Goal: Transaction & Acquisition: Purchase product/service

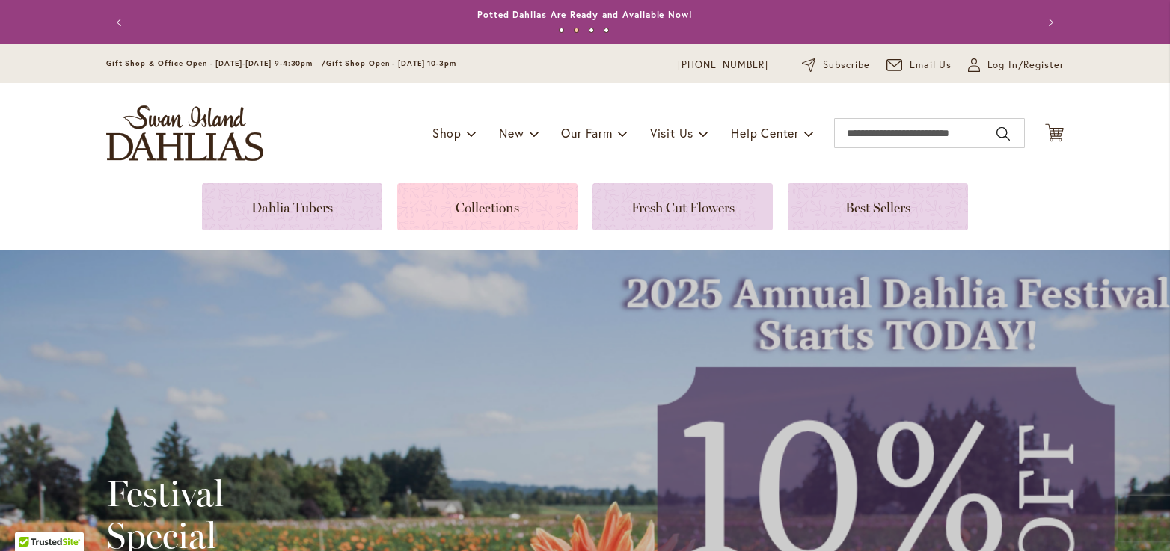
click at [499, 211] on link at bounding box center [487, 206] width 180 height 47
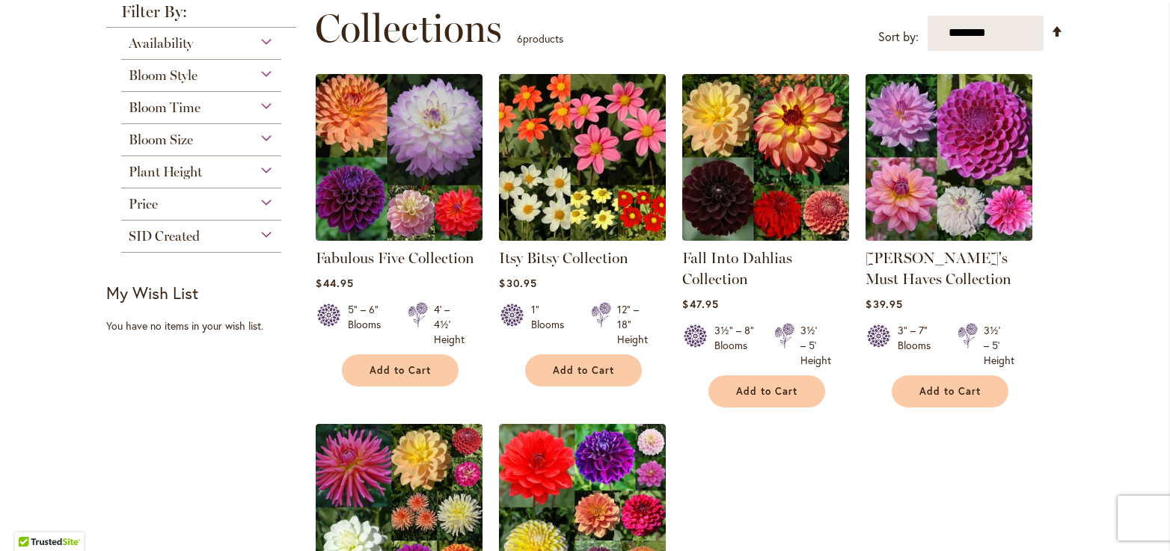
scroll to position [75, 0]
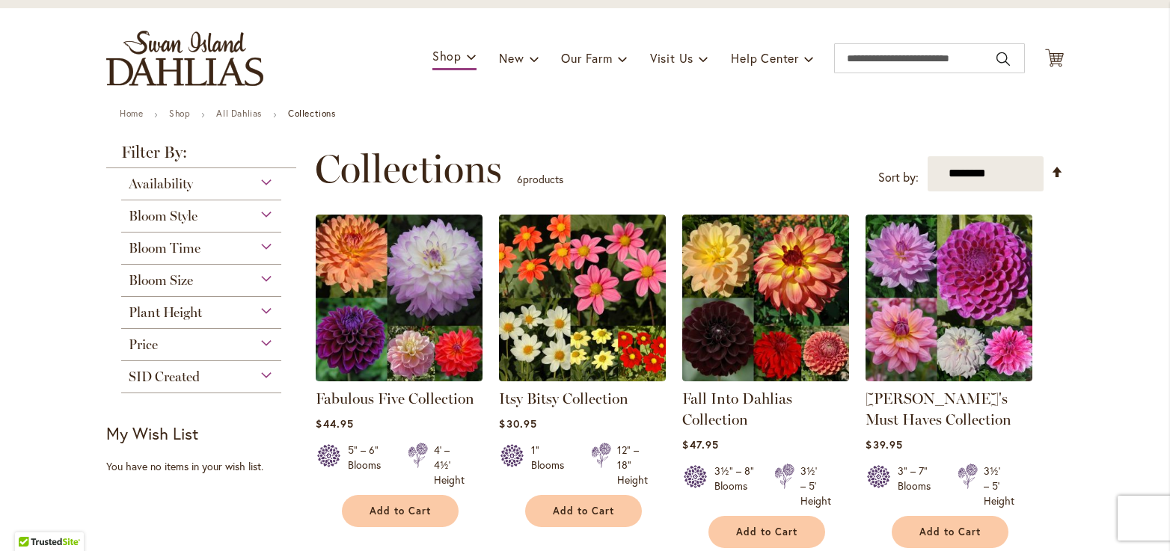
click at [252, 306] on div "Plant Height" at bounding box center [201, 309] width 160 height 24
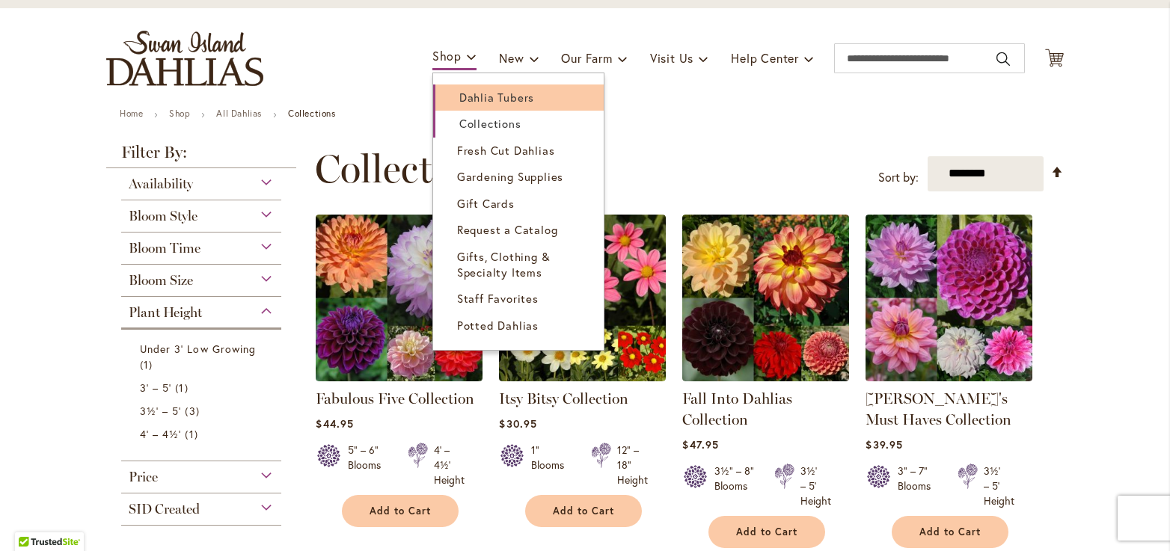
click at [465, 97] on span "Dahlia Tubers" at bounding box center [496, 97] width 75 height 15
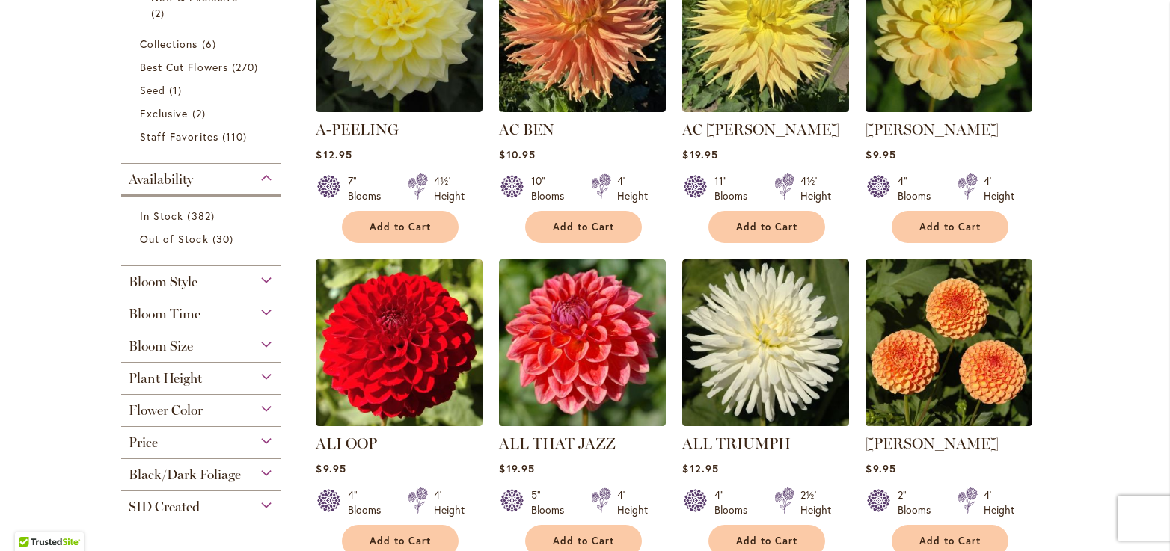
scroll to position [449, 0]
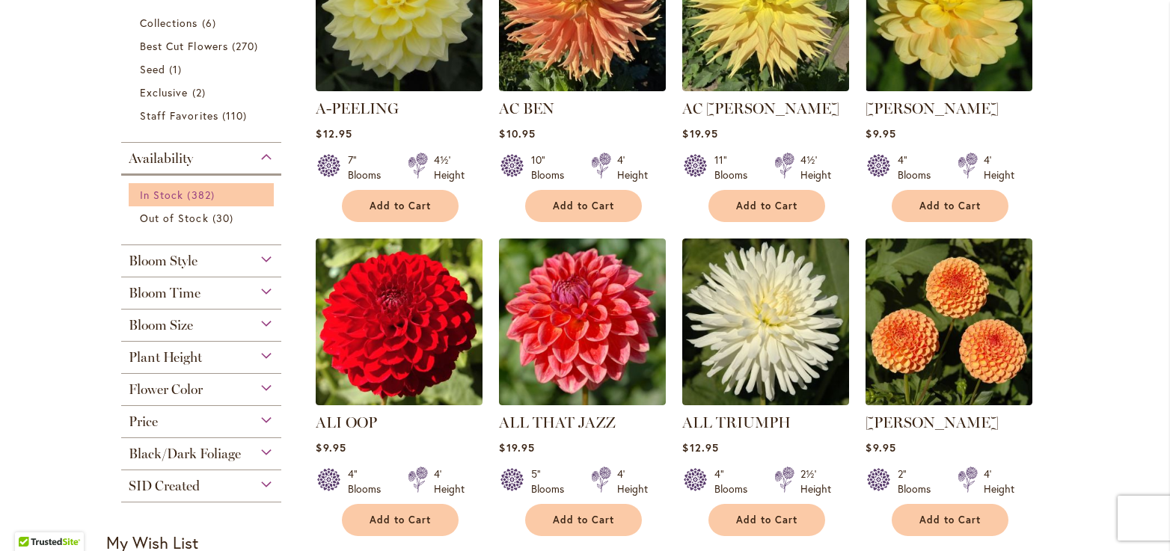
click at [168, 194] on span "In Stock" at bounding box center [161, 195] width 43 height 14
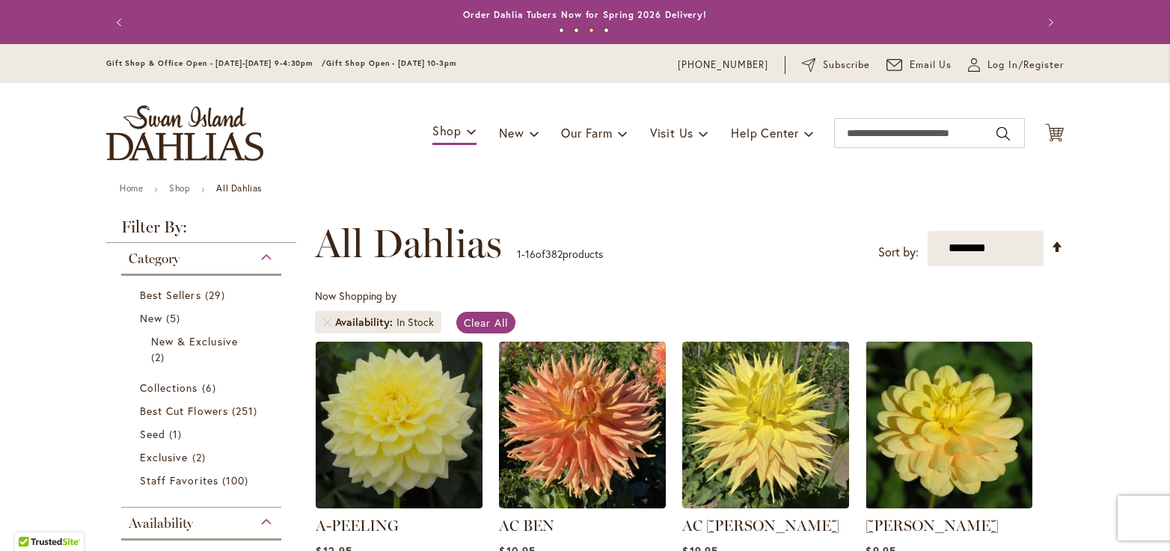
click at [182, 111] on img "store logo" at bounding box center [184, 132] width 157 height 55
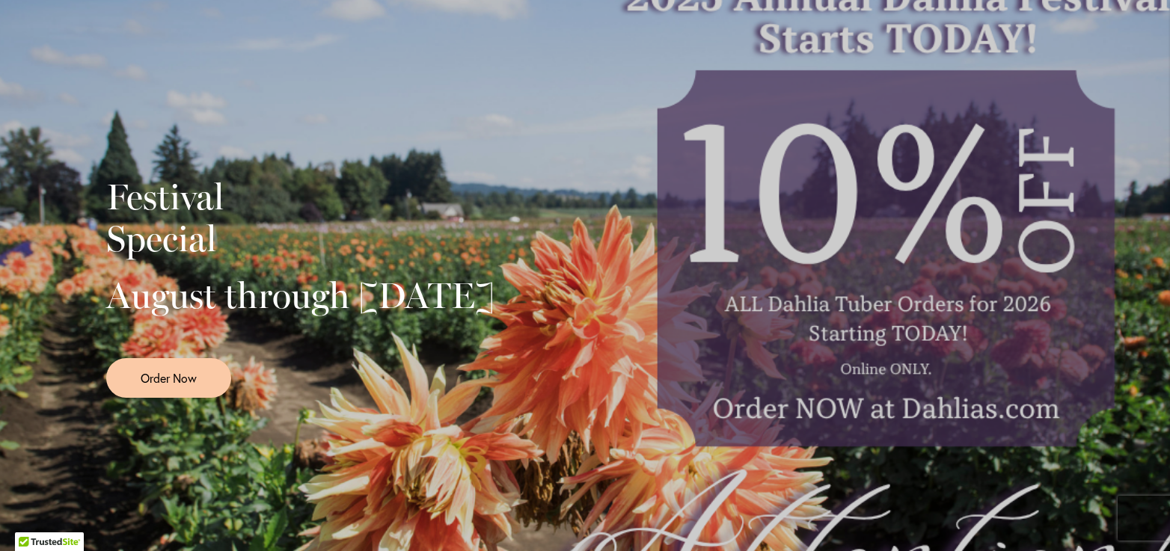
scroll to position [299, 0]
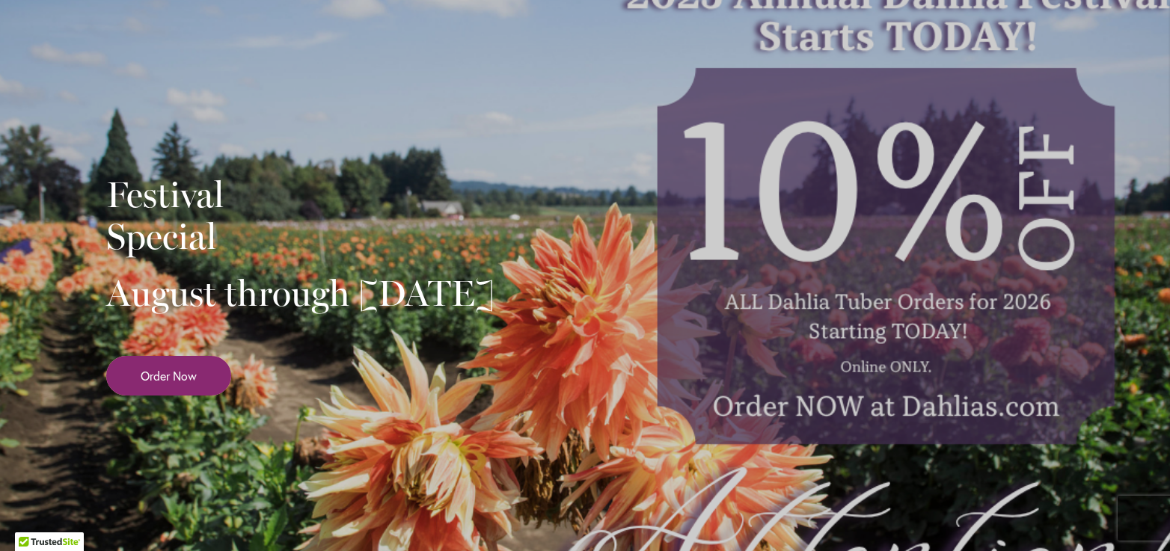
click at [183, 384] on span "Order Now" at bounding box center [169, 375] width 56 height 17
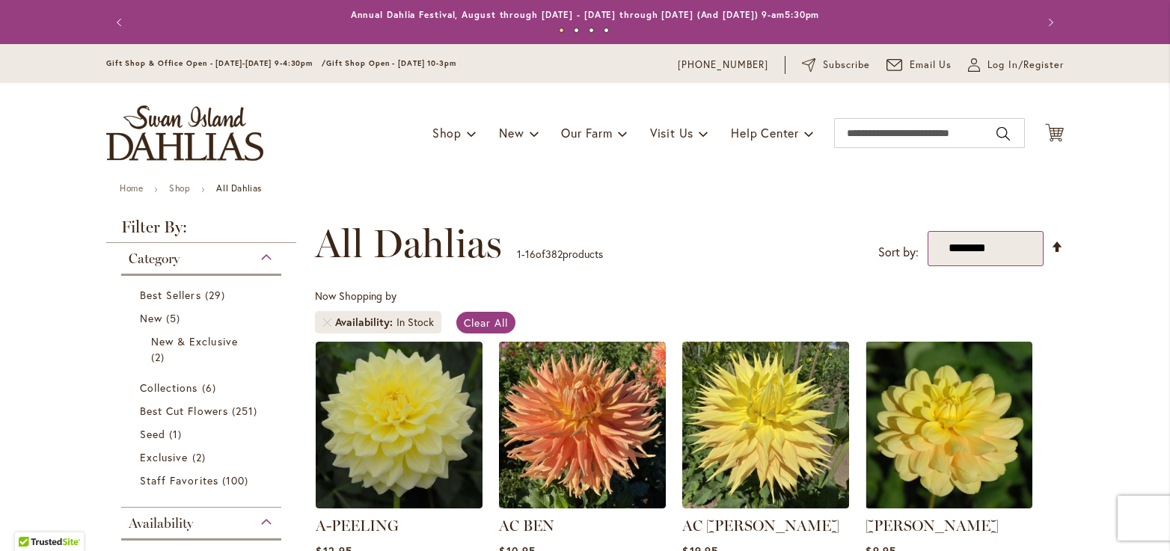
click at [1025, 255] on select "**********" at bounding box center [985, 248] width 116 height 35
select select "**********"
click at [927, 231] on select "**********" at bounding box center [985, 248] width 116 height 35
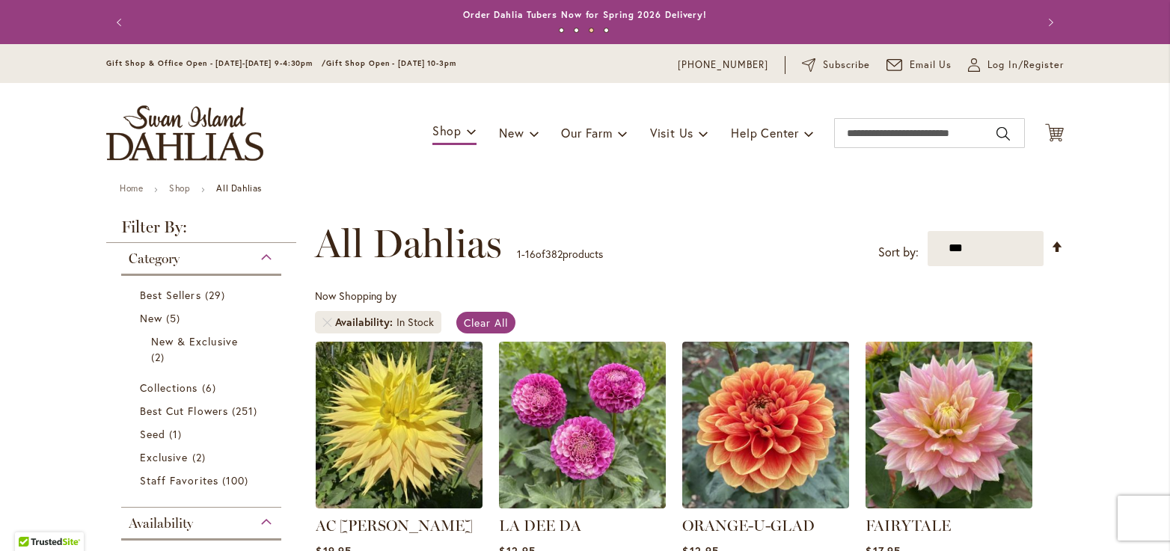
click at [320, 326] on li "Availability In Stock" at bounding box center [378, 322] width 126 height 22
click at [322, 318] on link "Remove Availability In Stock" at bounding box center [326, 322] width 9 height 9
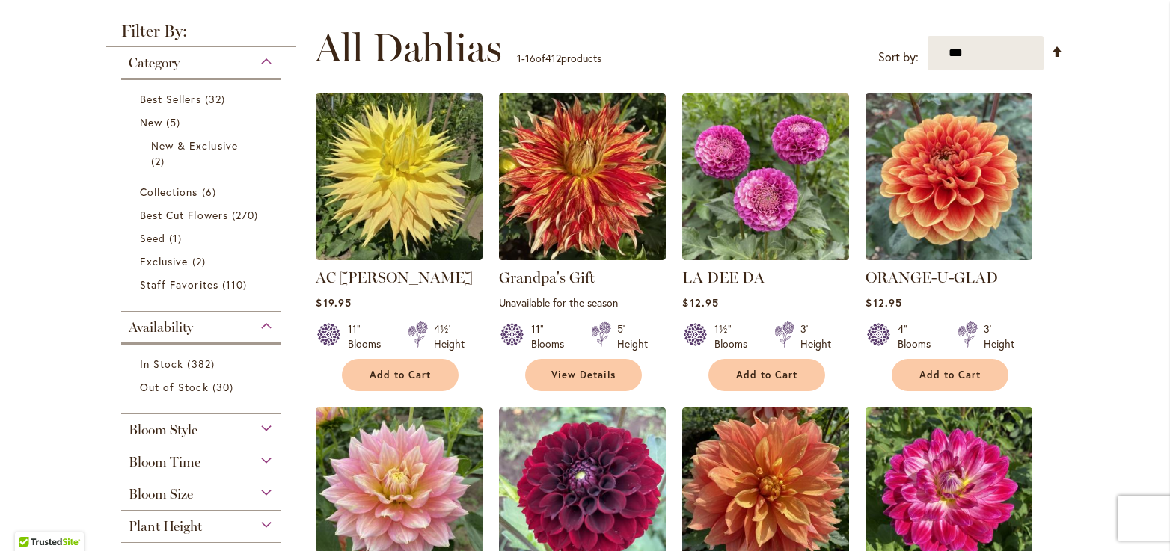
scroll to position [16, 0]
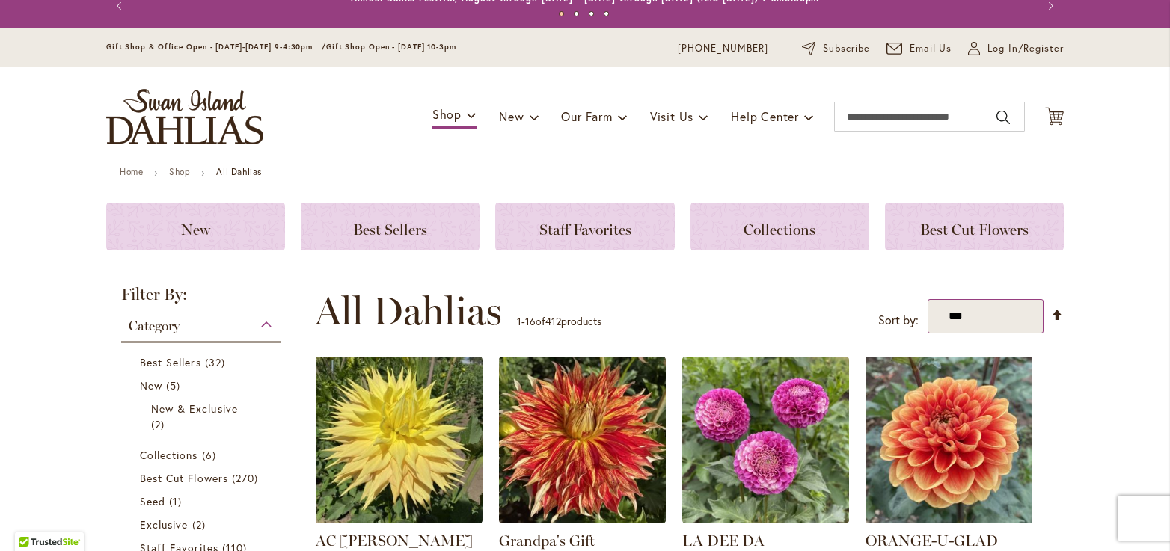
click at [1008, 319] on select "**********" at bounding box center [985, 316] width 116 height 35
select select "*****"
click at [927, 299] on select "**********" at bounding box center [985, 316] width 116 height 35
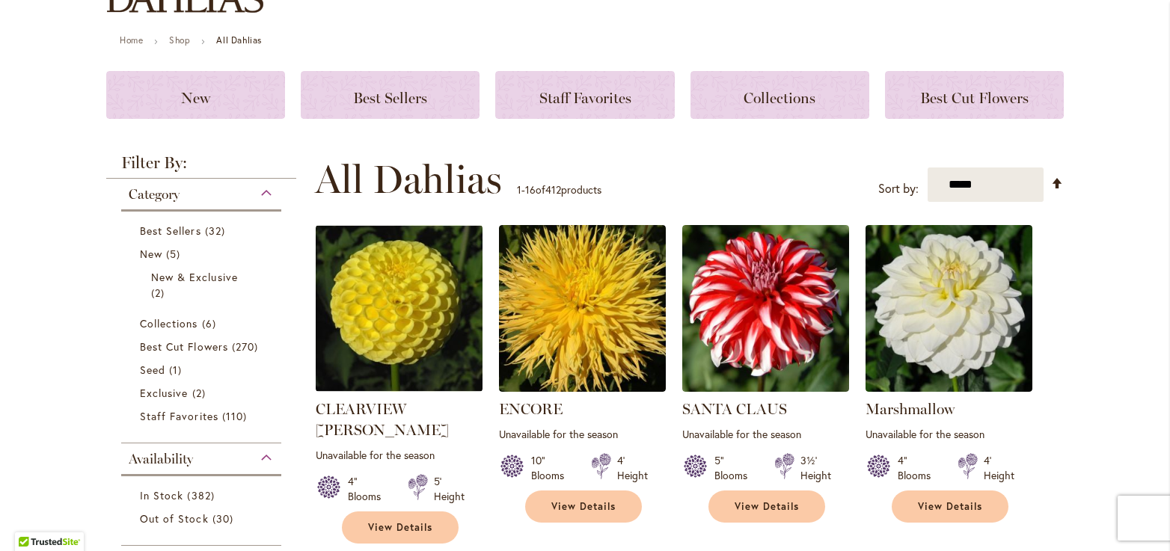
scroll to position [91, 0]
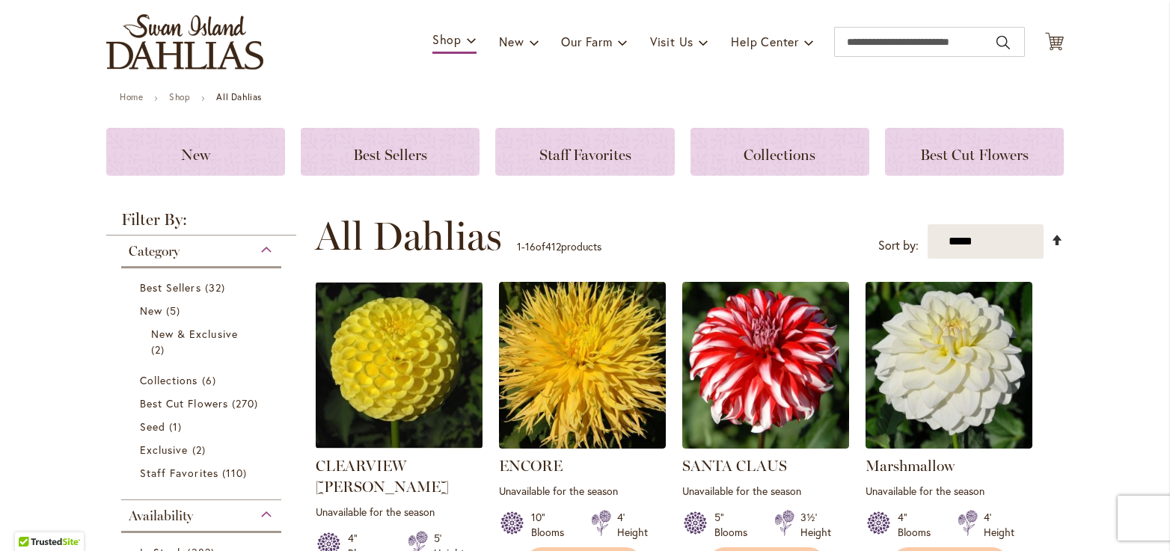
click at [1052, 240] on link "Set Descending Direction" at bounding box center [1057, 239] width 13 height 17
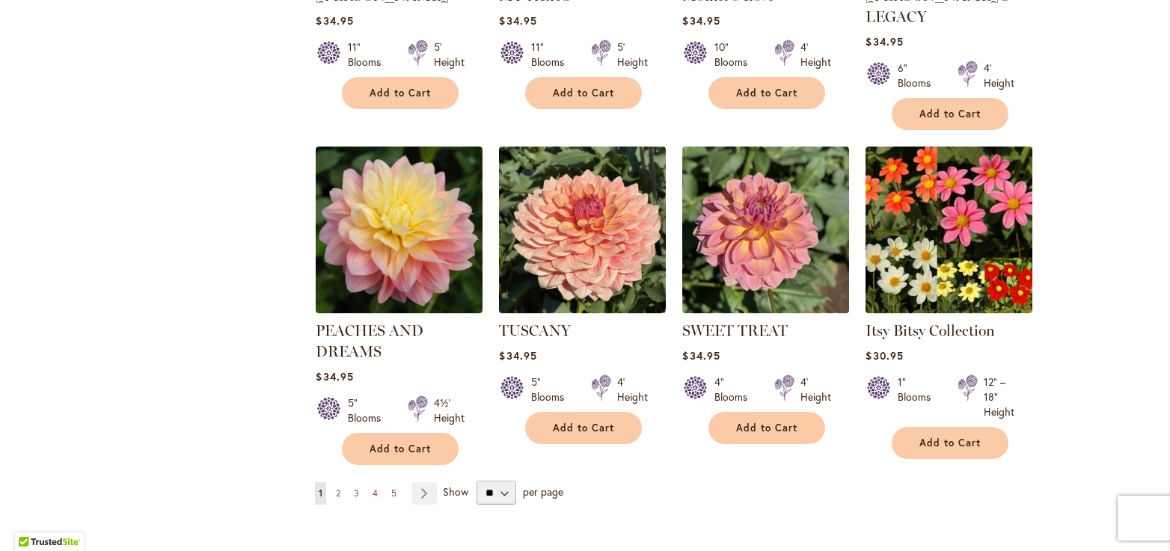
scroll to position [1288, 0]
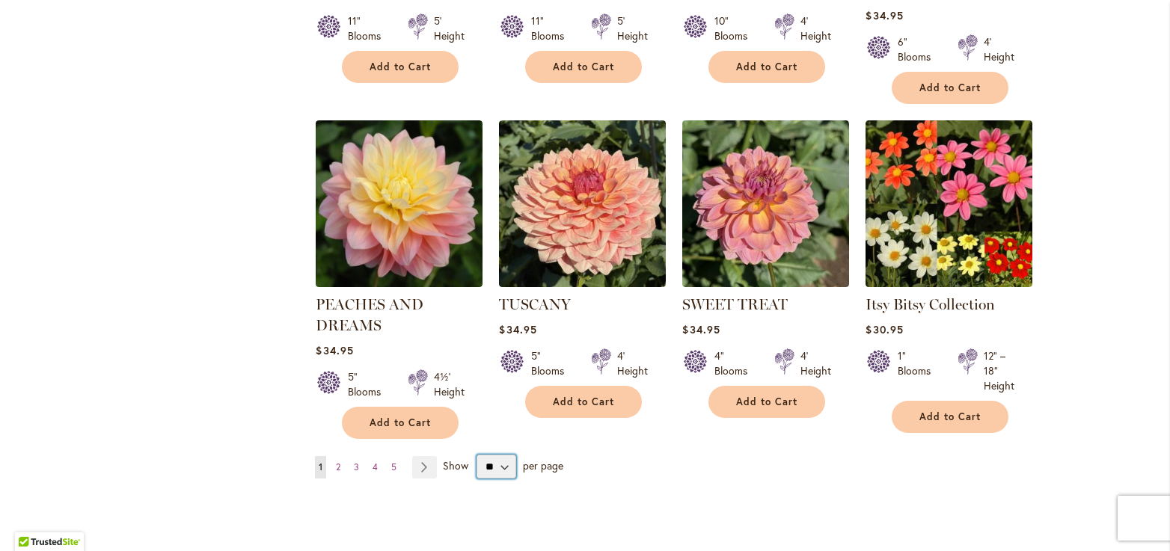
click at [488, 455] on select "** ** ** **" at bounding box center [496, 467] width 40 height 24
select select "**"
click at [476, 455] on select "** ** ** **" at bounding box center [496, 467] width 40 height 24
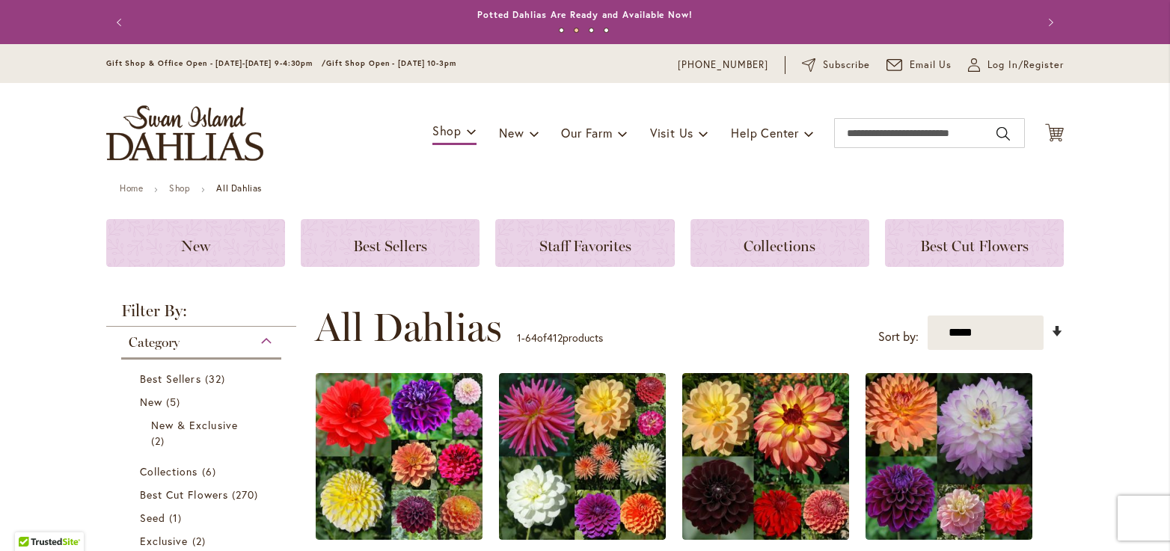
click at [1052, 328] on link "Set Ascending Direction" at bounding box center [1057, 330] width 13 height 17
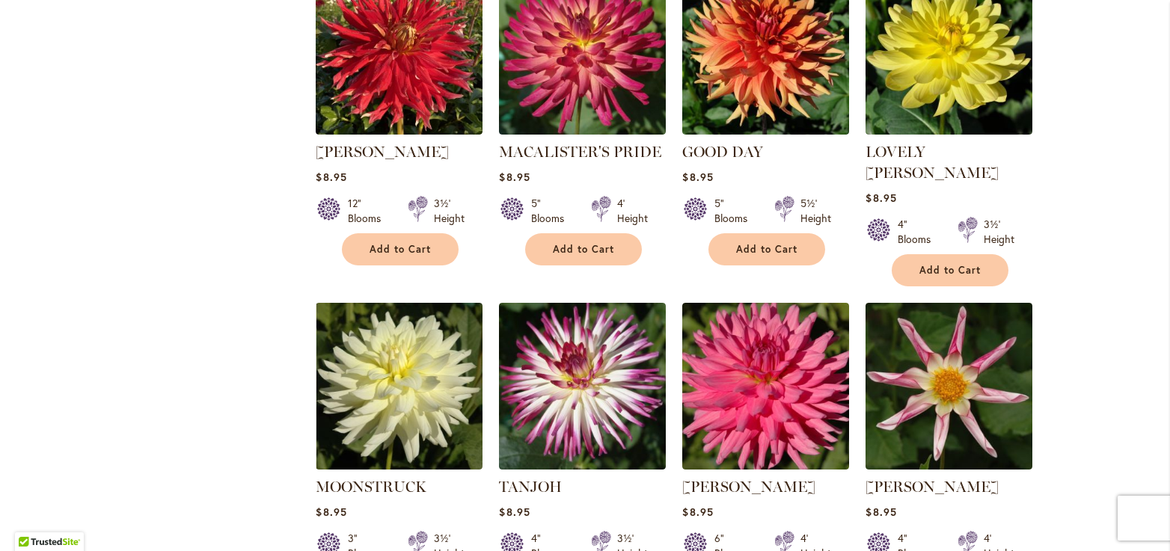
scroll to position [4937, 0]
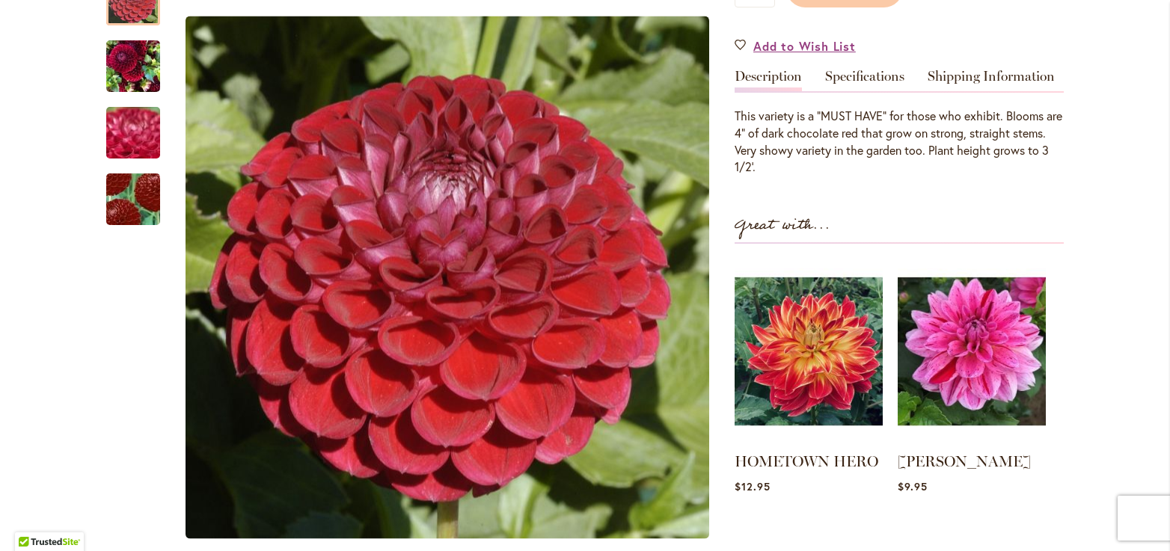
scroll to position [374, 0]
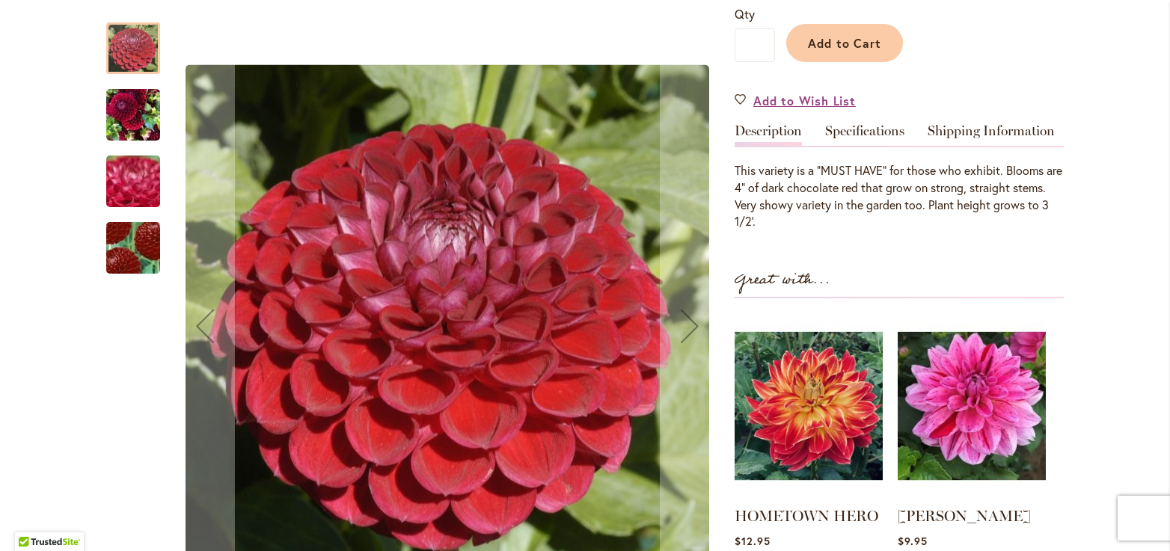
click at [131, 105] on img "CORNEL" at bounding box center [133, 115] width 54 height 72
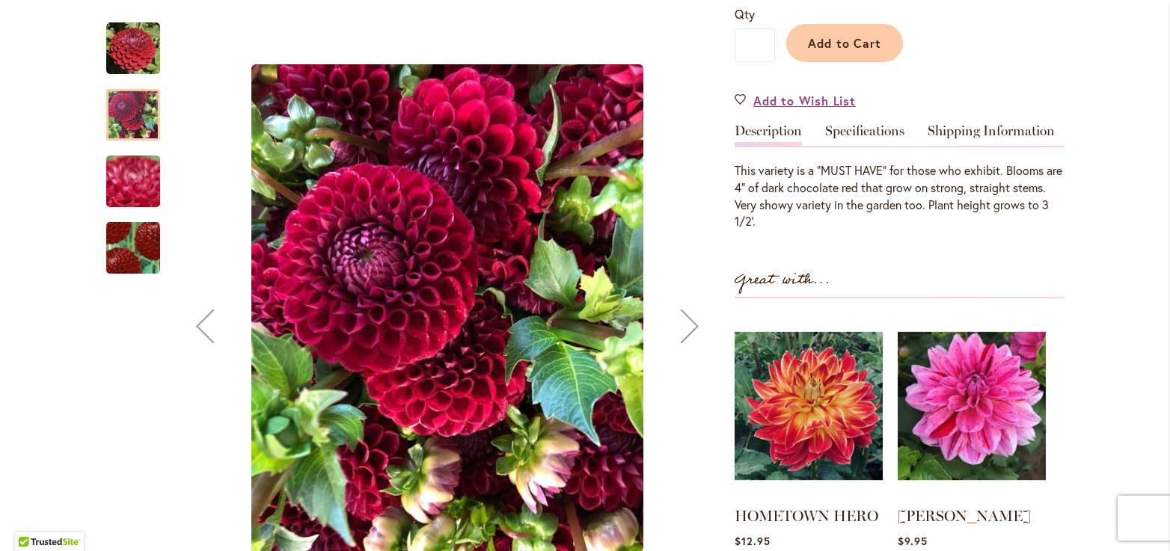
click at [124, 162] on img "CORNEL" at bounding box center [133, 181] width 108 height 81
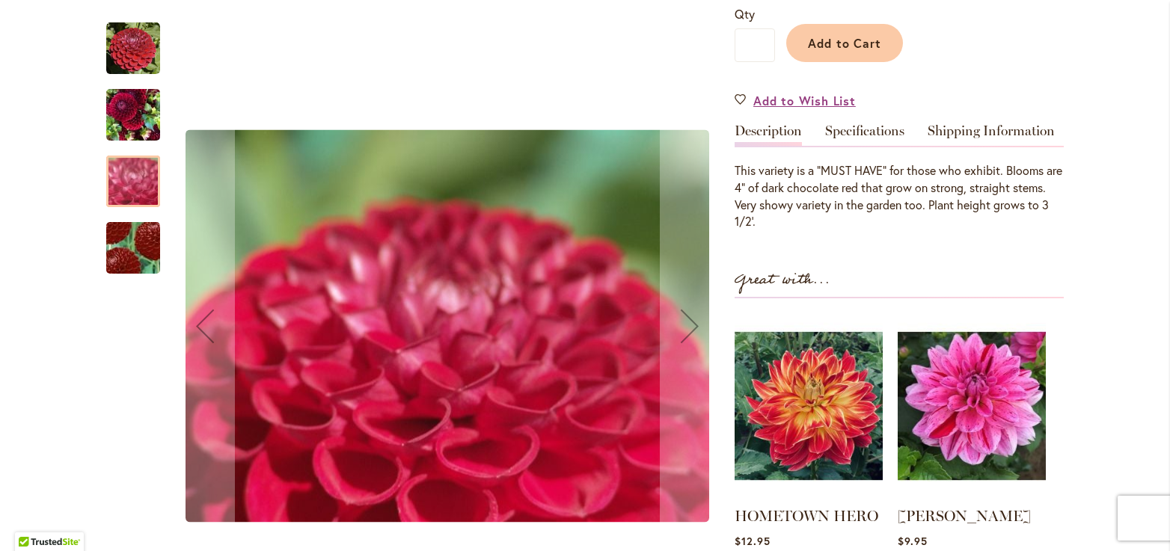
click at [120, 239] on img "CORNEL" at bounding box center [133, 248] width 105 height 103
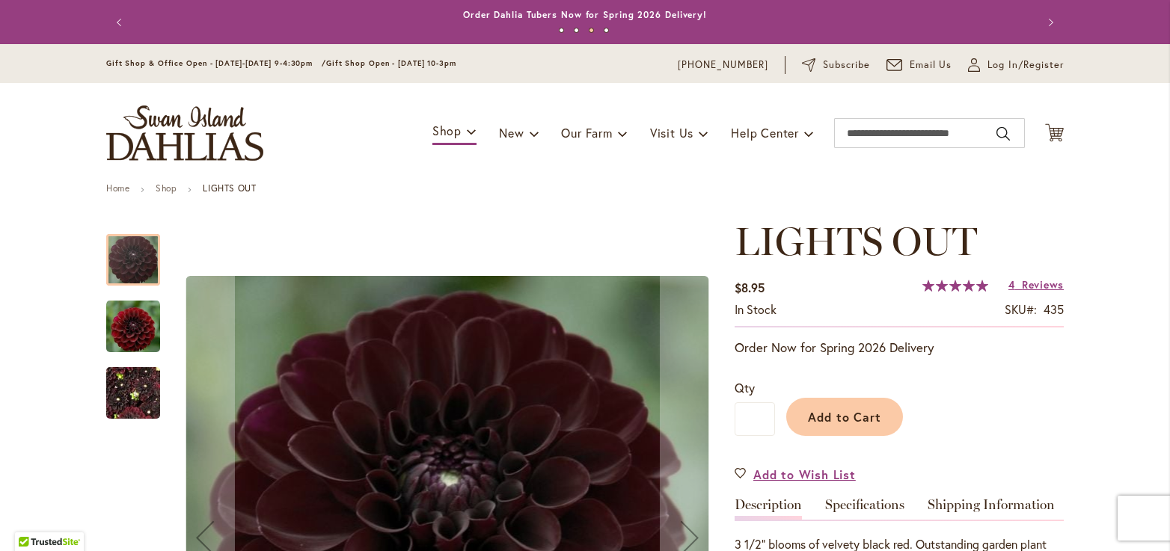
click at [140, 328] on img "LIGHTS OUT" at bounding box center [133, 325] width 54 height 55
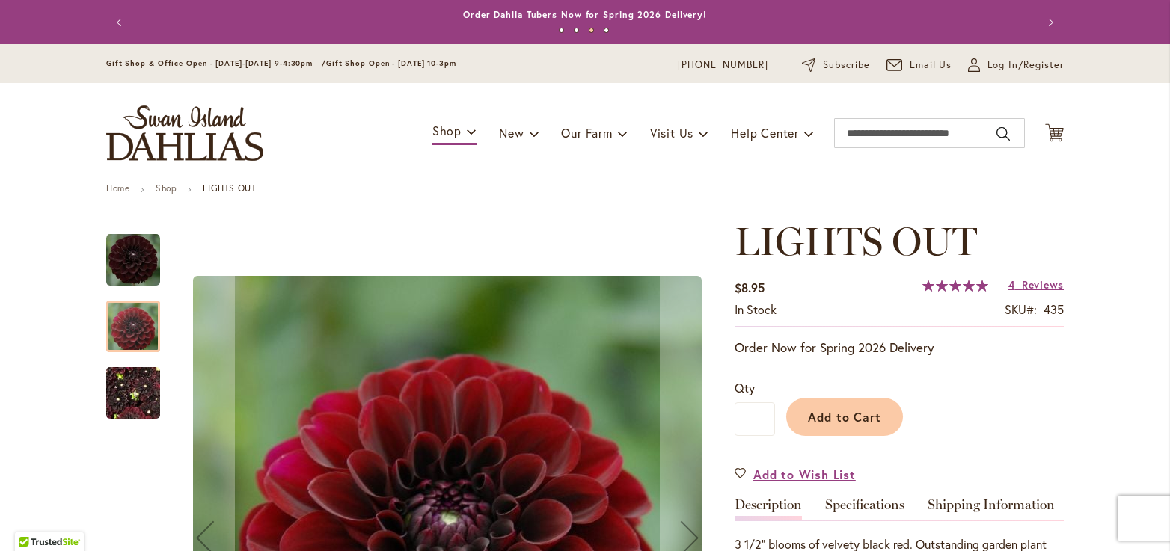
drag, startPoint x: 138, startPoint y: 392, endPoint x: 725, endPoint y: 379, distance: 586.5
click at [138, 393] on img "LIGHTS OUT" at bounding box center [133, 394] width 54 height 72
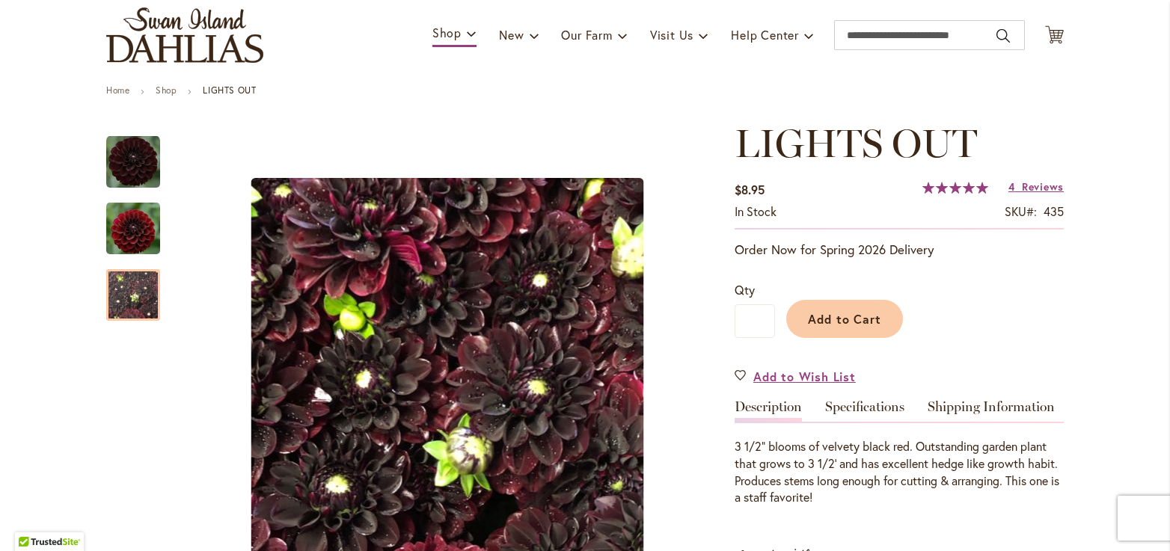
scroll to position [299, 0]
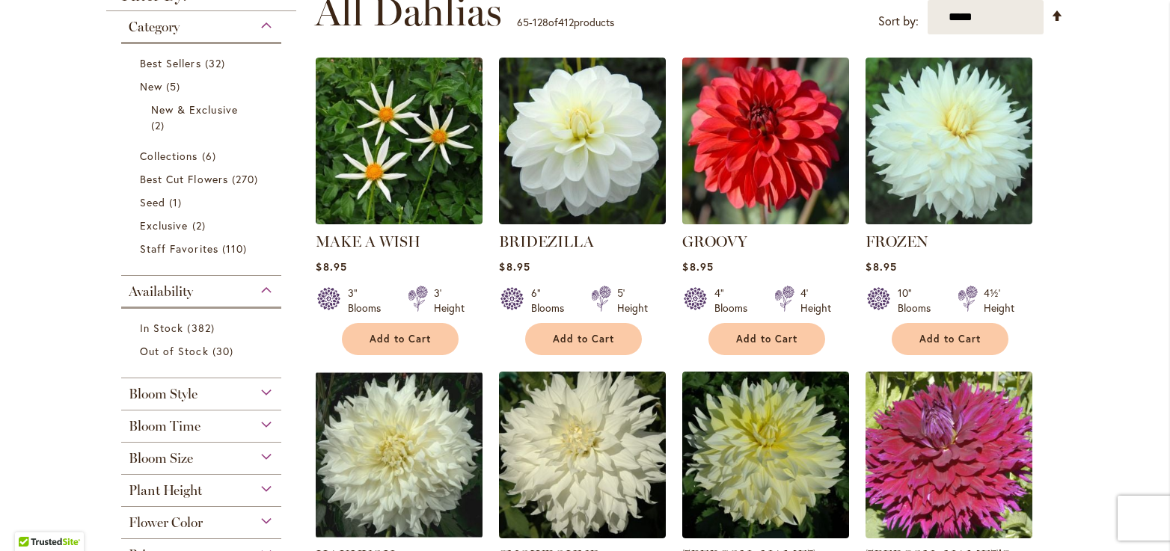
scroll to position [390, 0]
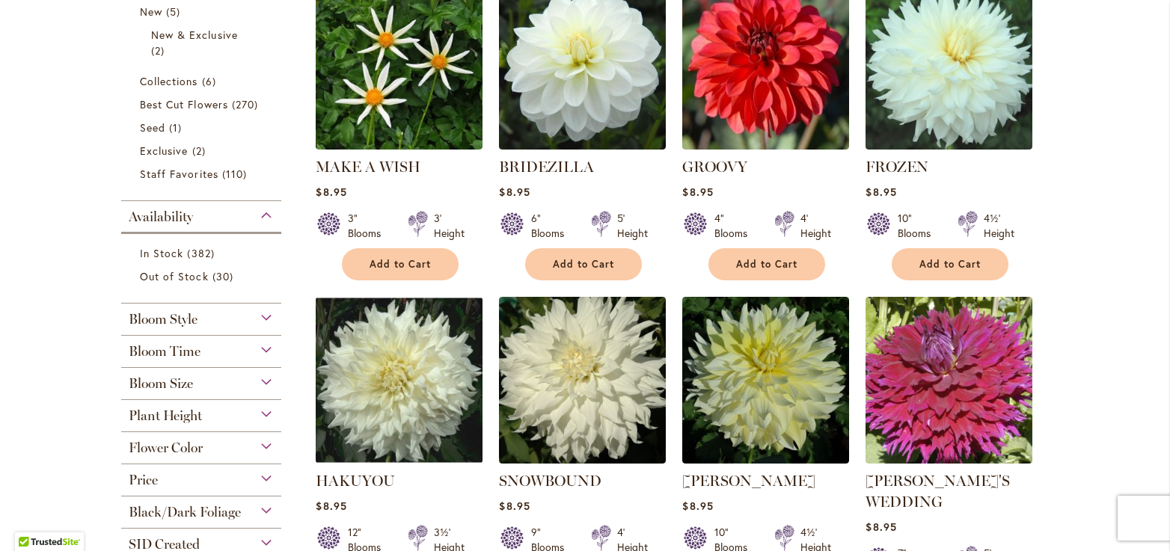
click at [169, 421] on span "Plant Height" at bounding box center [165, 416] width 73 height 16
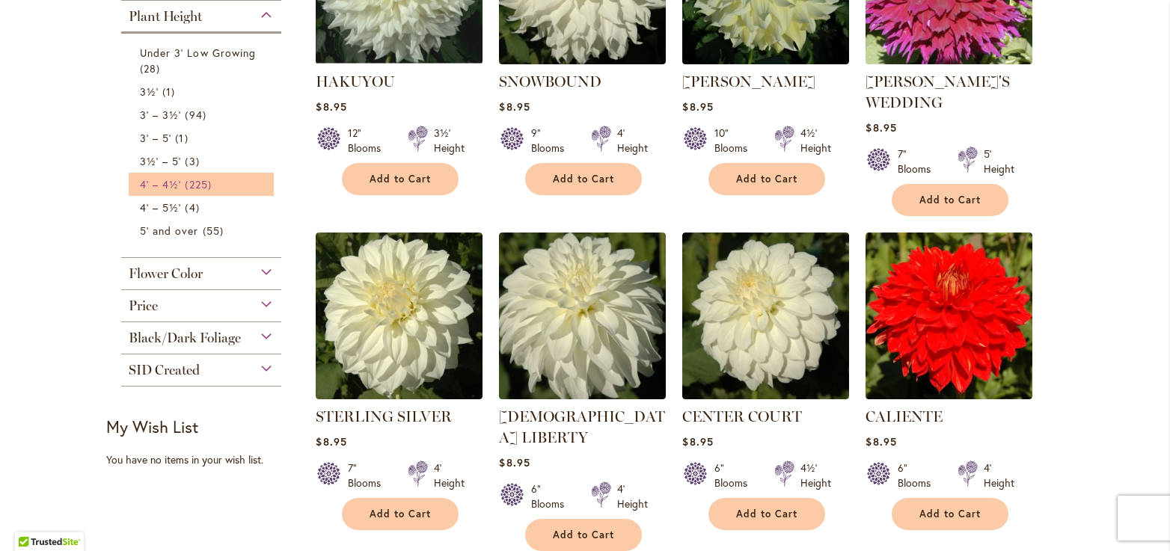
click at [165, 180] on span "4' – 4½'" at bounding box center [160, 184] width 41 height 14
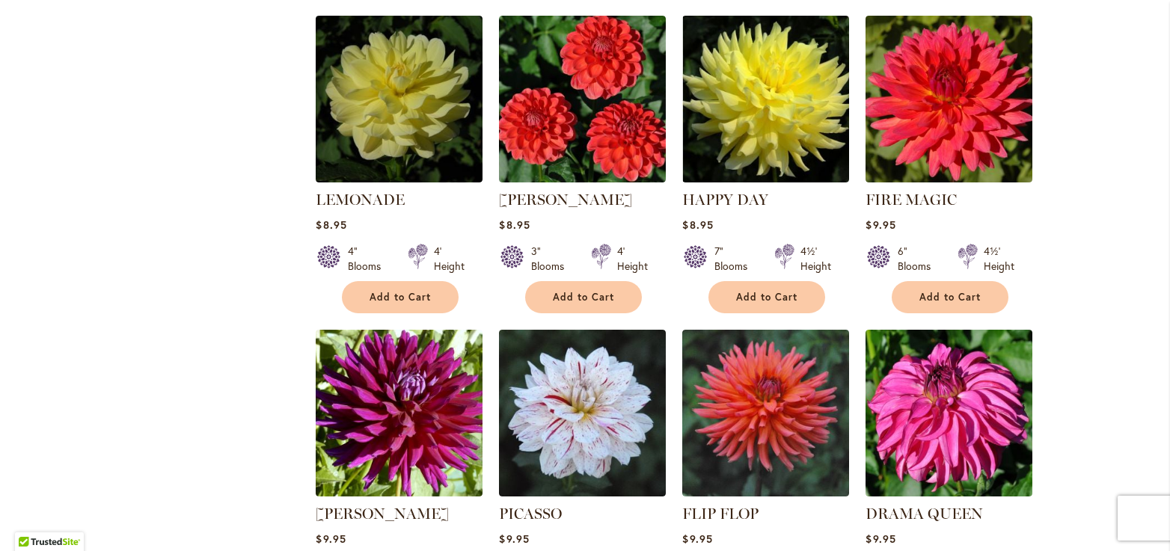
scroll to position [4937, 0]
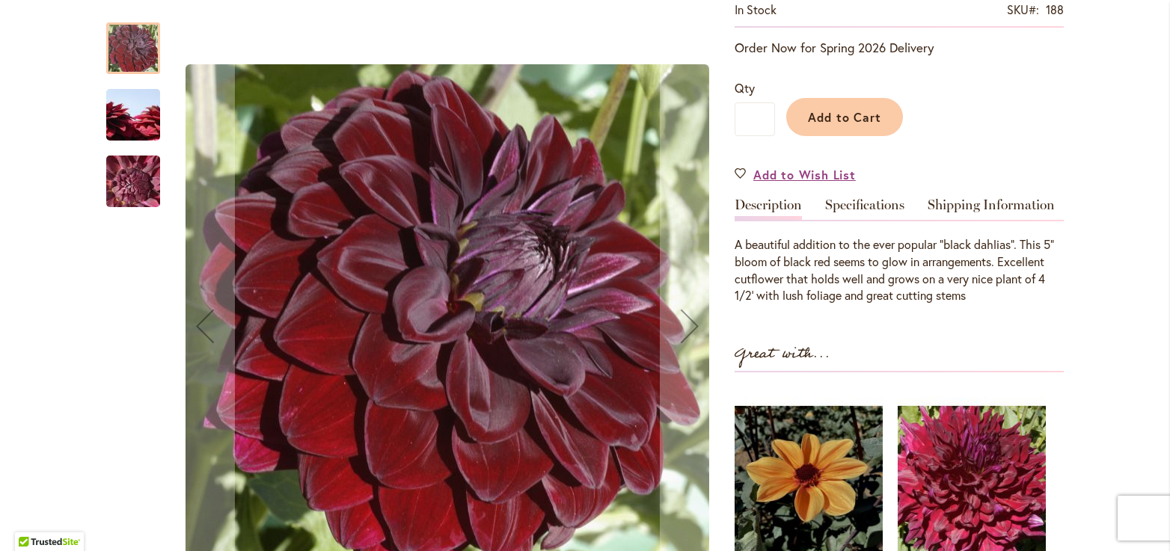
scroll to position [374, 0]
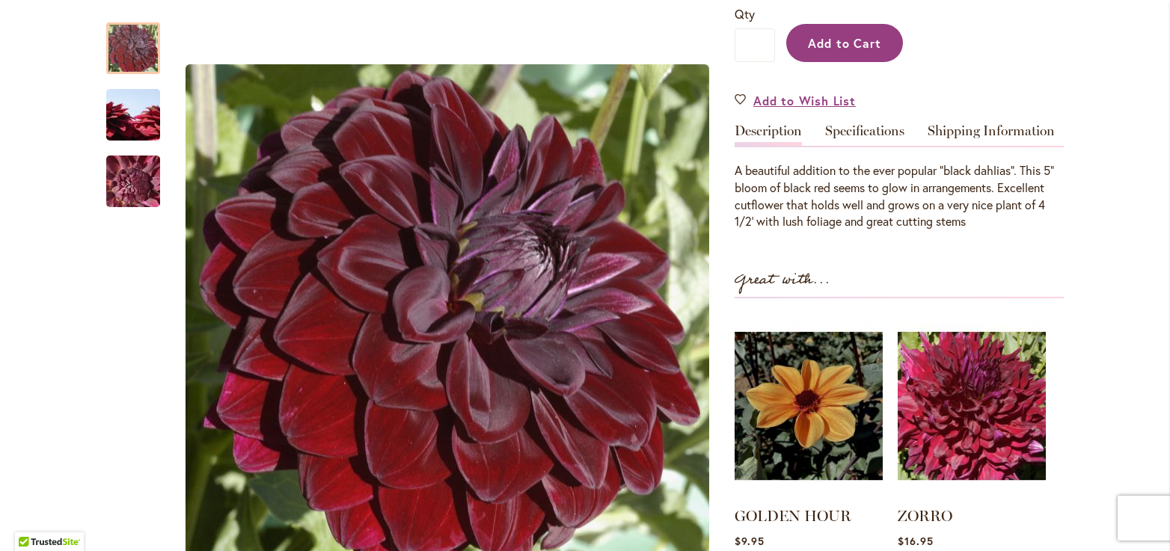
click at [877, 41] on button "Add to Cart" at bounding box center [844, 43] width 117 height 38
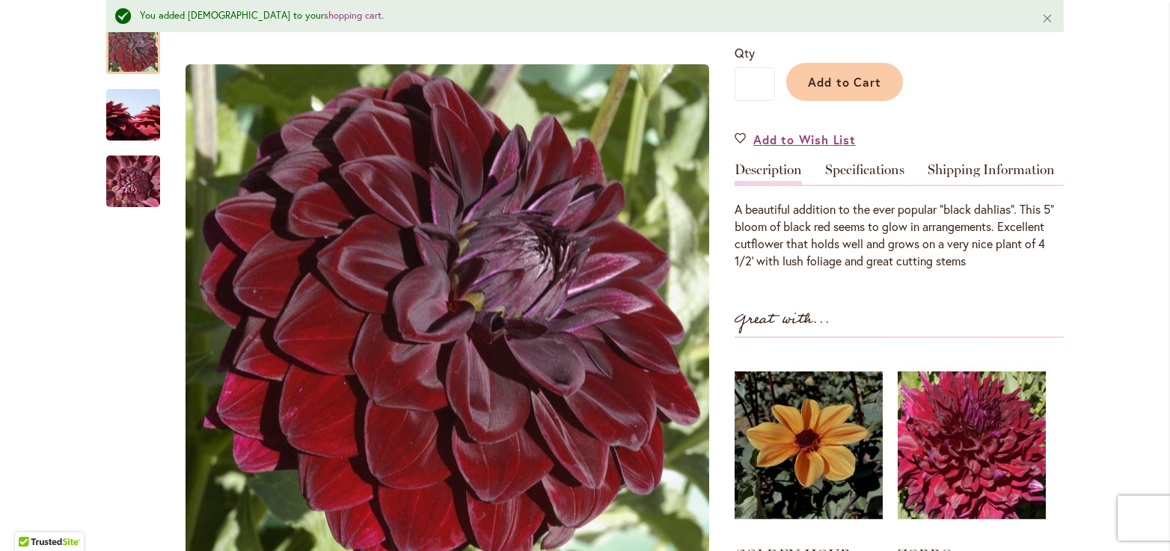
scroll to position [414, 0]
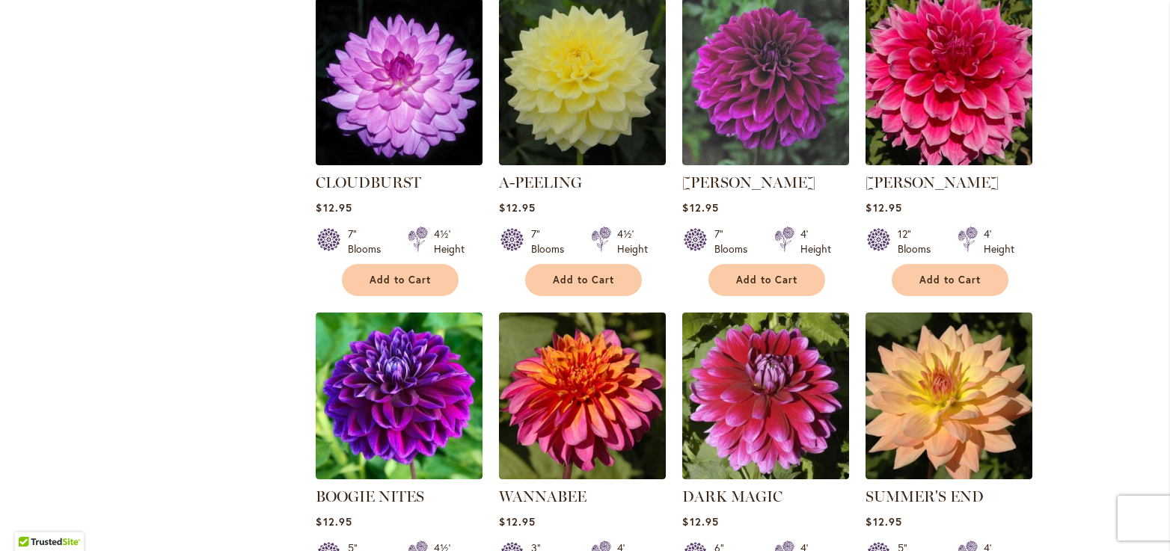
scroll to position [4937, 0]
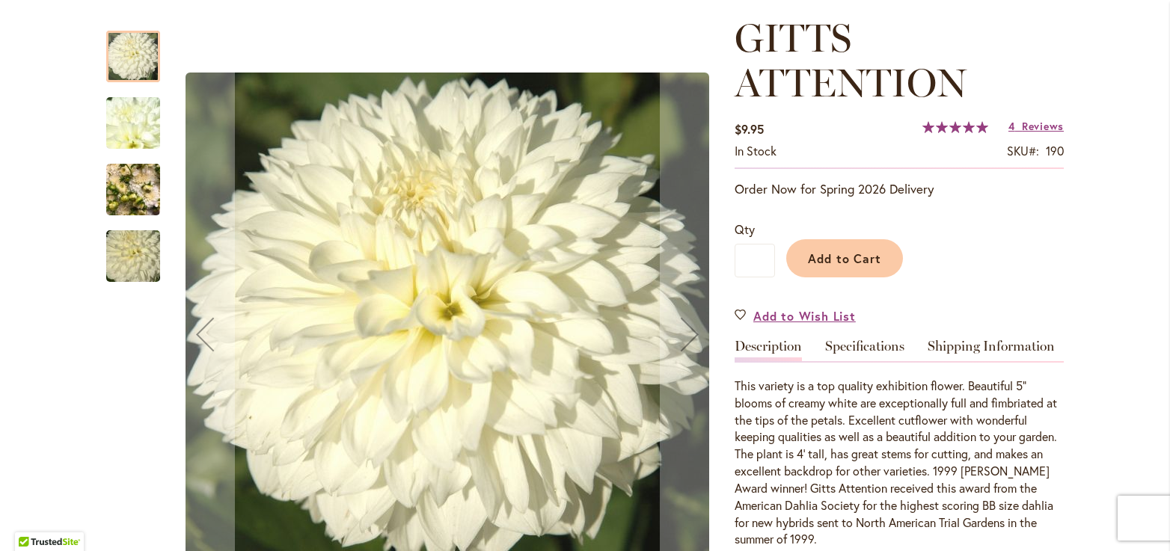
scroll to position [224, 0]
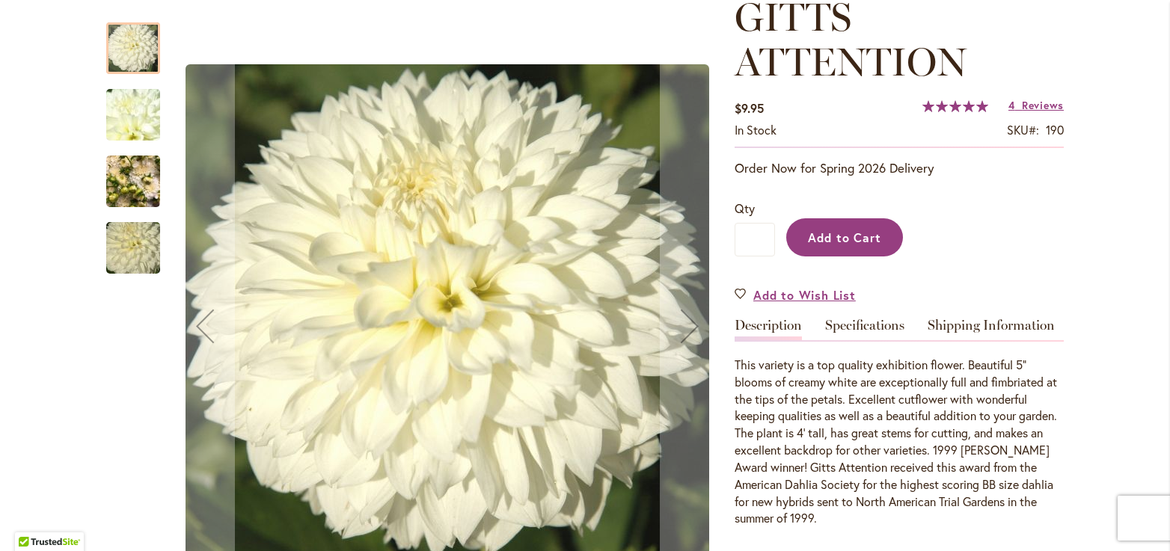
click at [834, 239] on span "Add to Cart" at bounding box center [845, 238] width 74 height 16
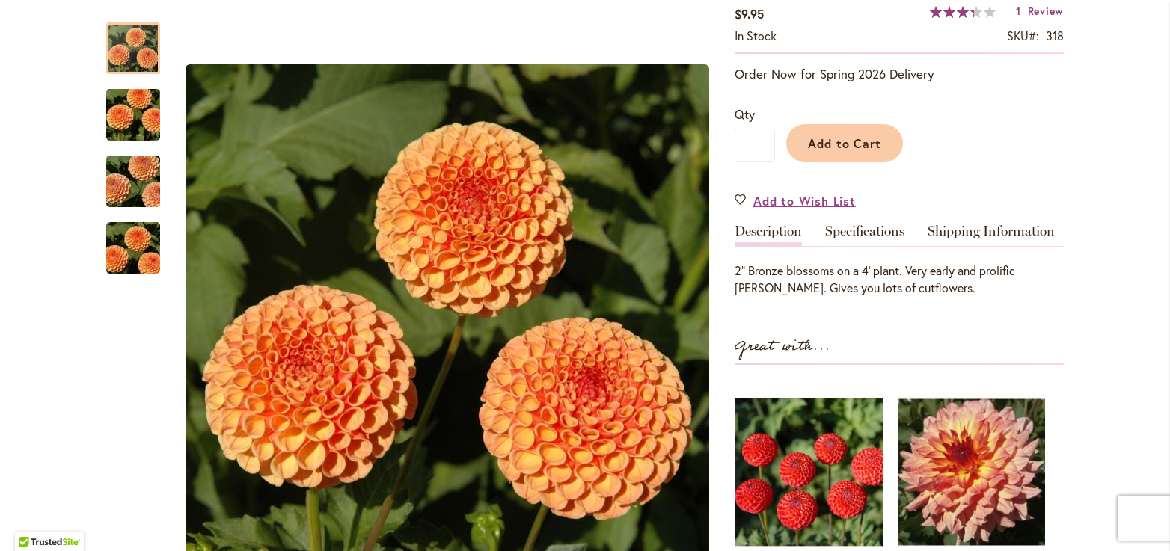
scroll to position [299, 0]
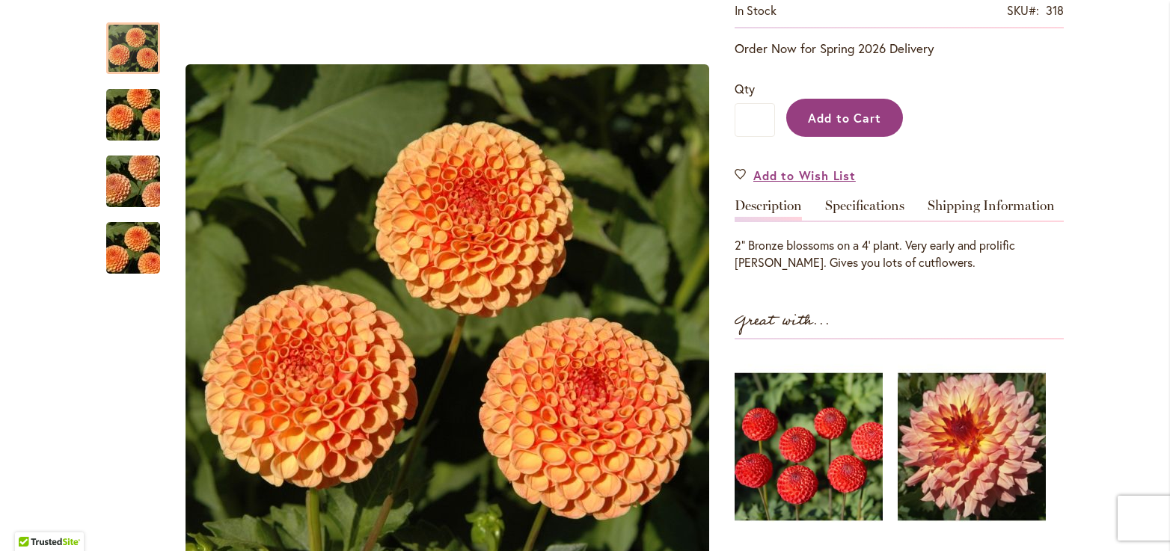
click at [838, 125] on button "Add to Cart" at bounding box center [844, 118] width 117 height 38
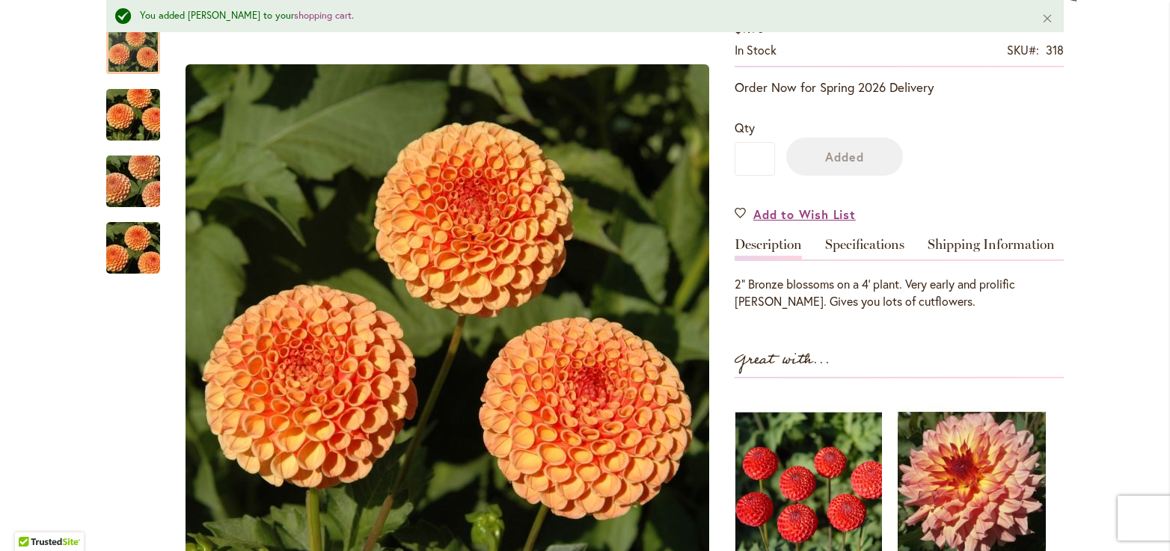
scroll to position [488, 0]
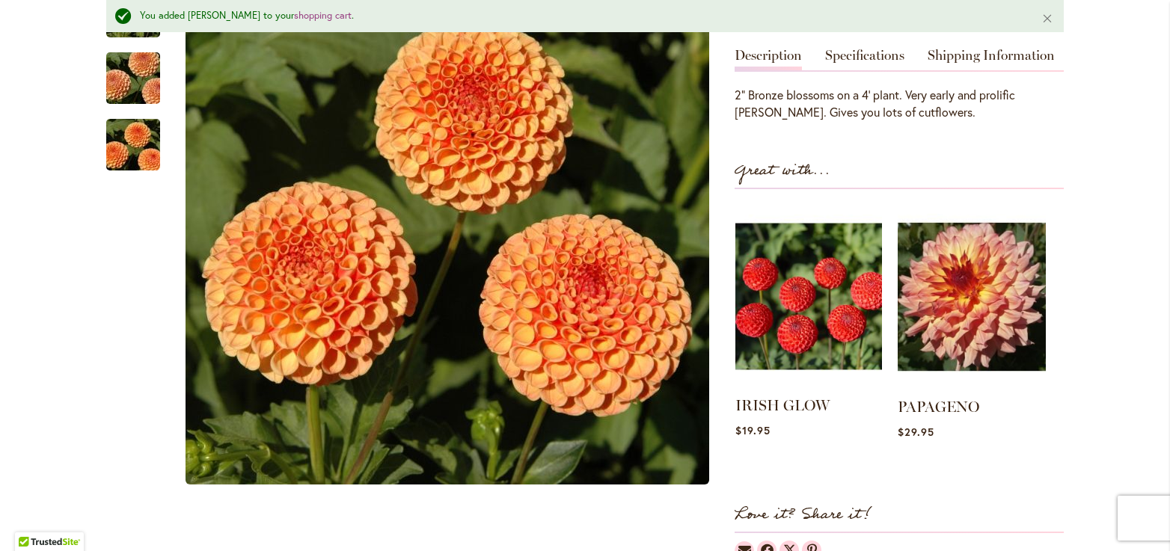
click at [796, 297] on img at bounding box center [808, 296] width 147 height 183
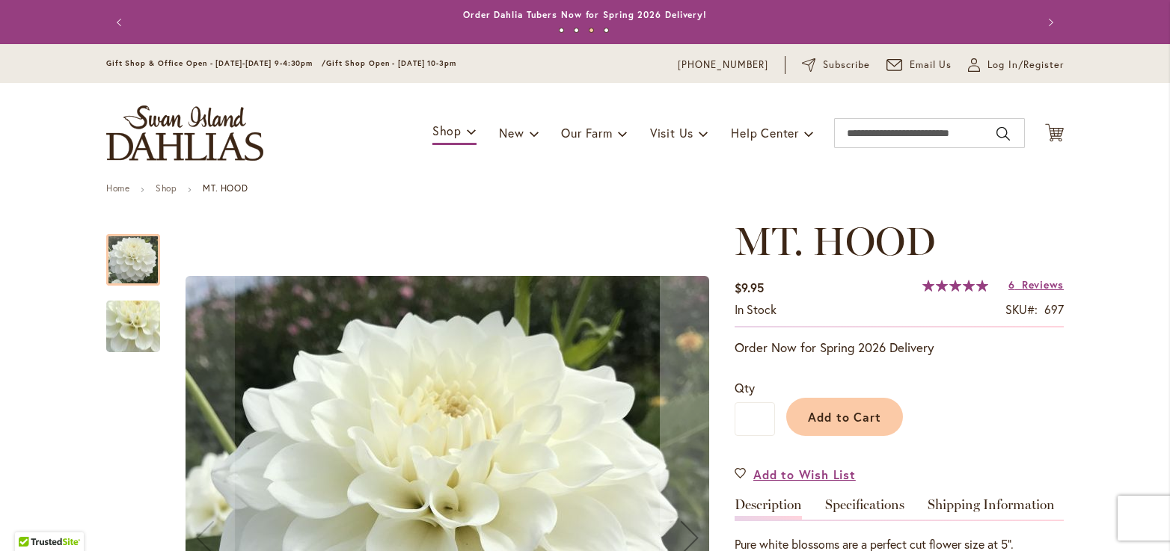
scroll to position [224, 0]
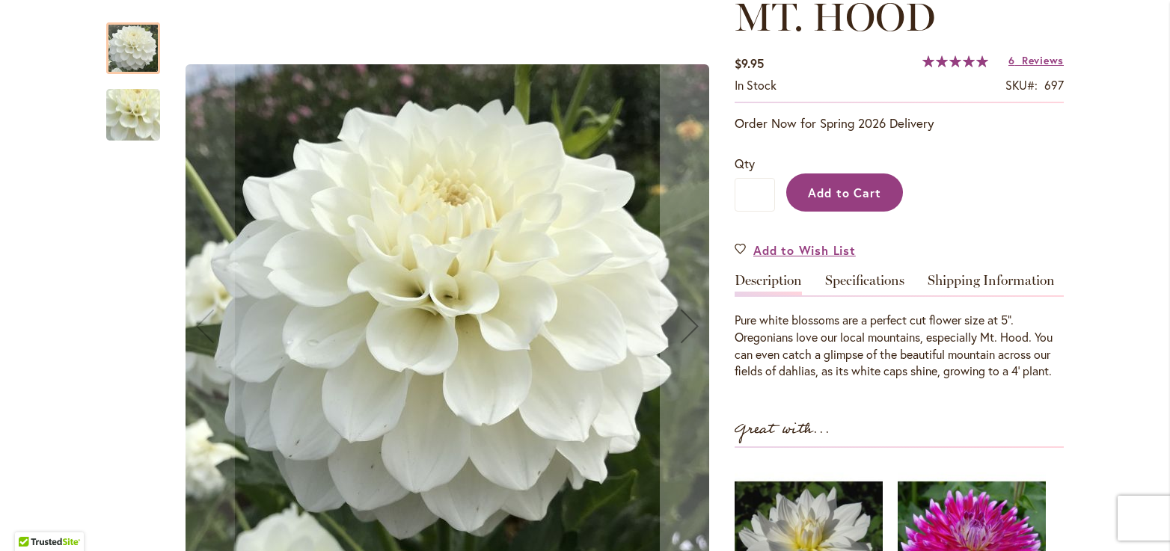
click at [847, 188] on span "Add to Cart" at bounding box center [845, 193] width 74 height 16
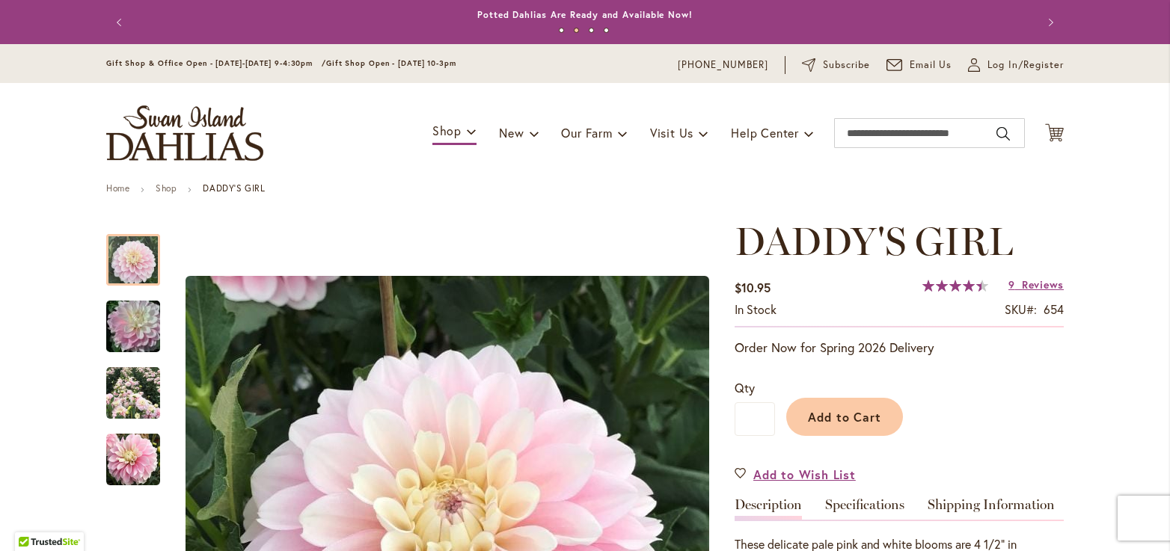
scroll to position [224, 0]
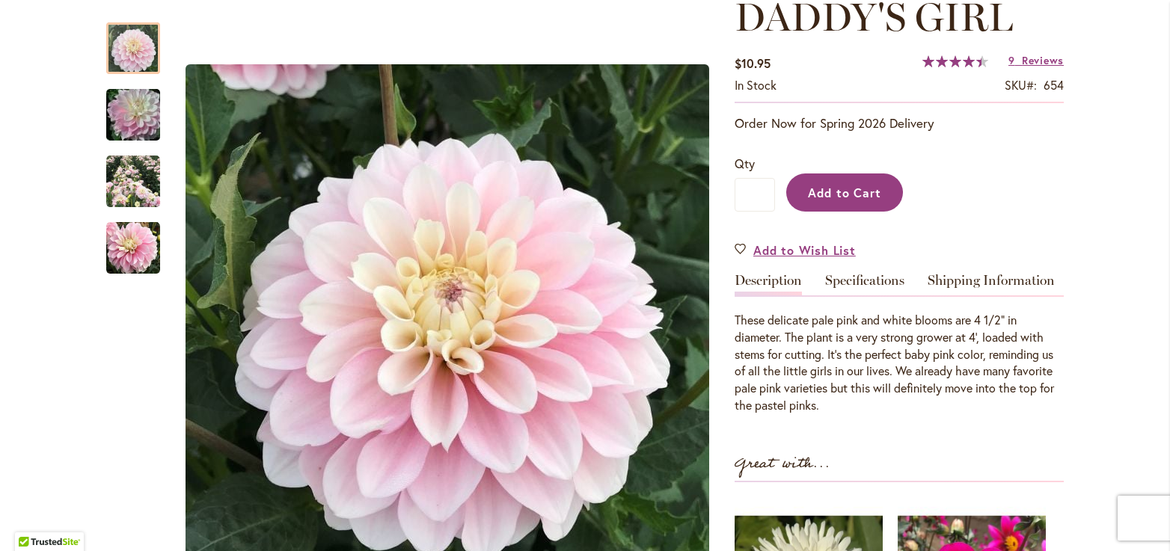
click at [864, 189] on span "Add to Cart" at bounding box center [845, 193] width 74 height 16
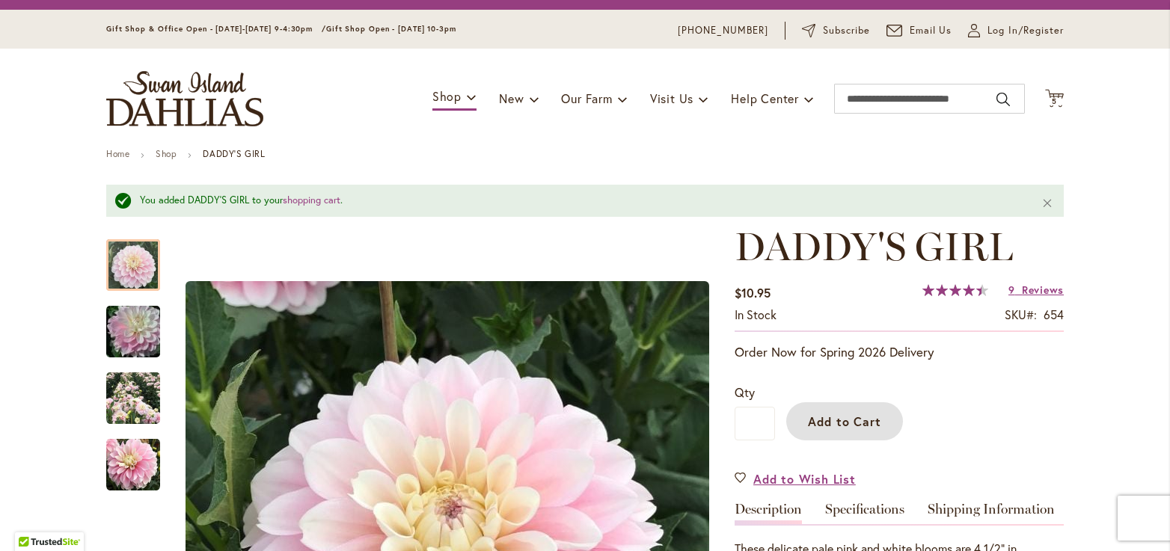
scroll to position [0, 0]
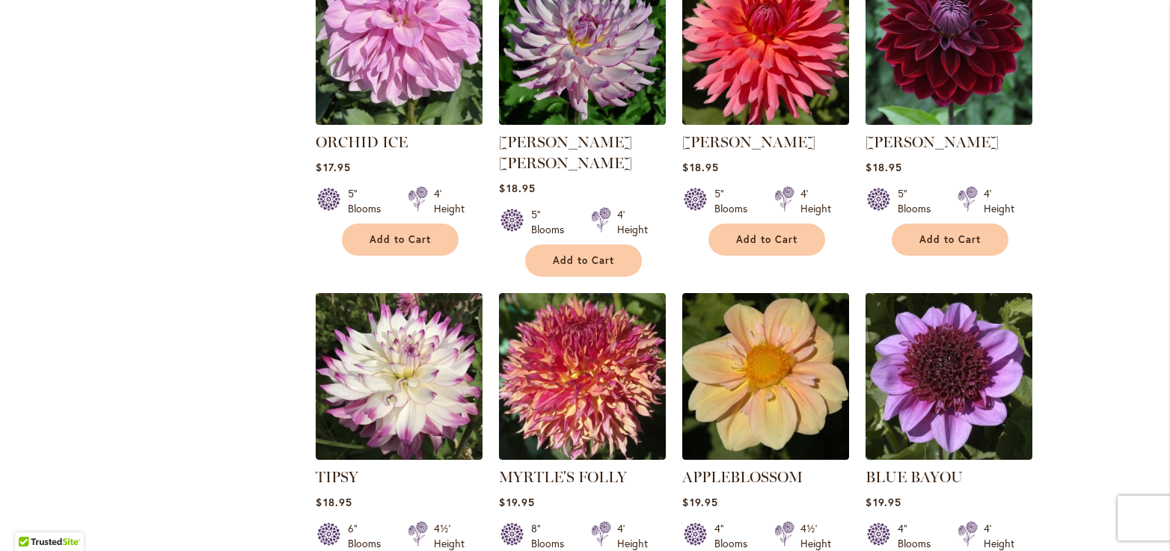
scroll to position [5011, 0]
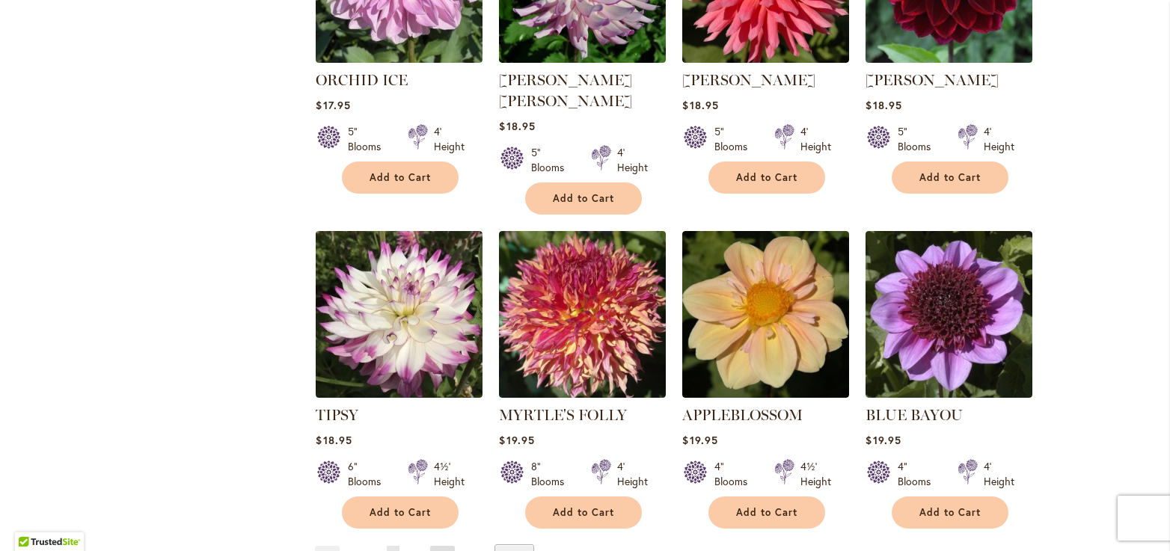
click at [436, 546] on link "Page Next" at bounding box center [442, 557] width 25 height 22
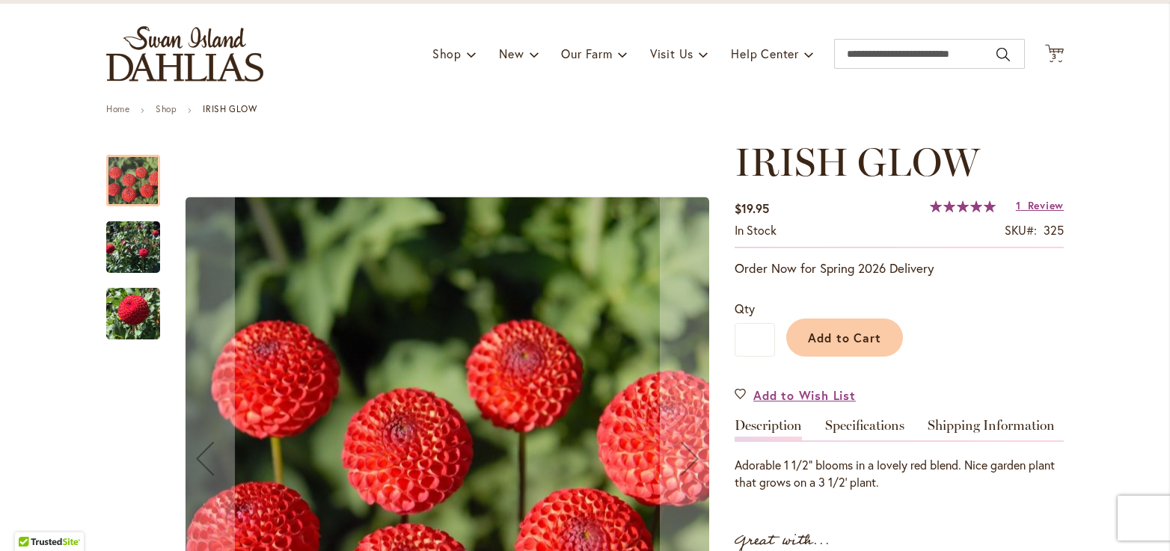
scroll to position [224, 0]
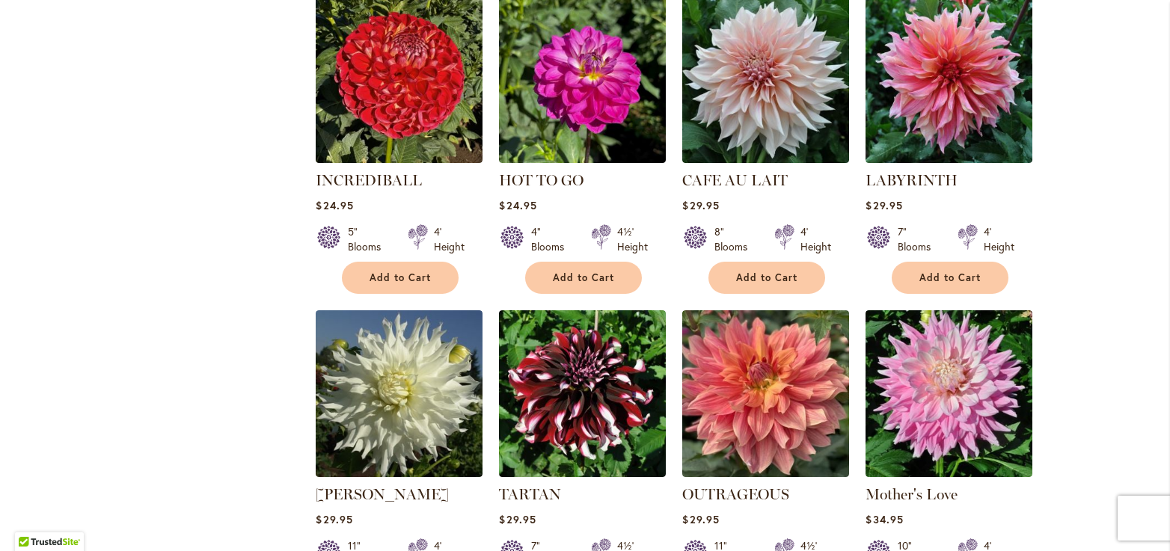
scroll to position [2177, 0]
